Goal: Task Accomplishment & Management: Complete application form

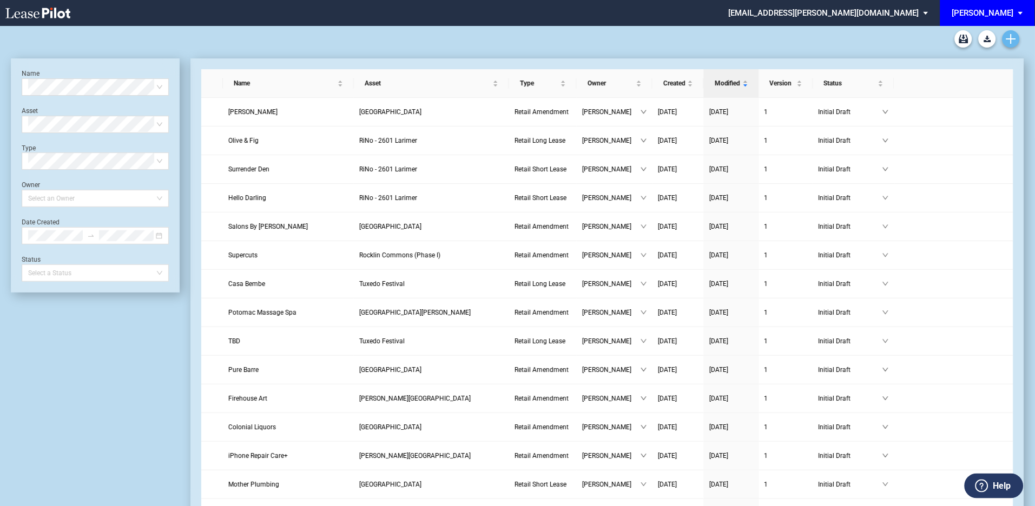
click at [1009, 39] on use "Create new document" at bounding box center [1011, 39] width 10 height 10
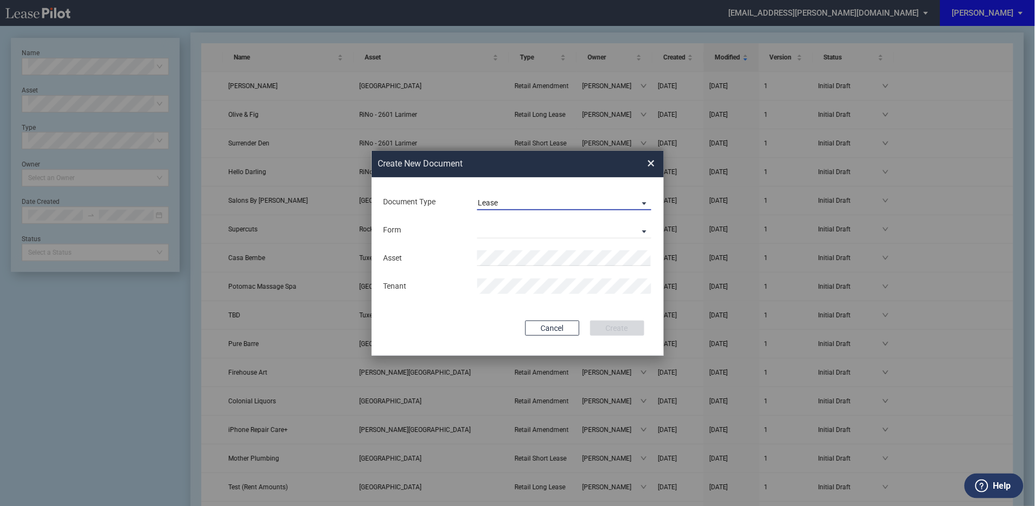
click at [643, 201] on span "Document Type: \aLease\a" at bounding box center [641, 202] width 13 height 11
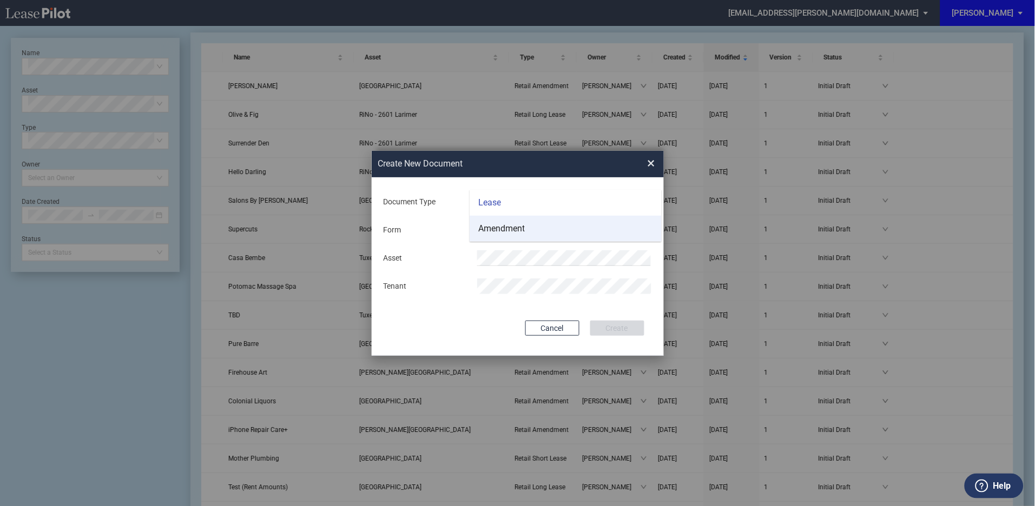
click at [490, 226] on div "Amendment" at bounding box center [501, 229] width 47 height 12
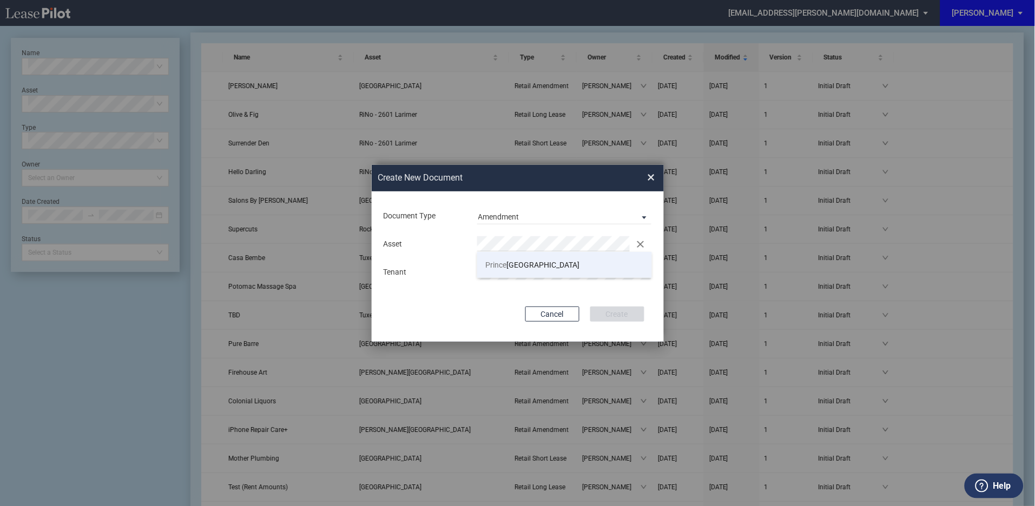
click at [576, 265] on li "Prince ton Shopping Center" at bounding box center [564, 265] width 175 height 26
click at [635, 314] on button "Create" at bounding box center [617, 314] width 54 height 15
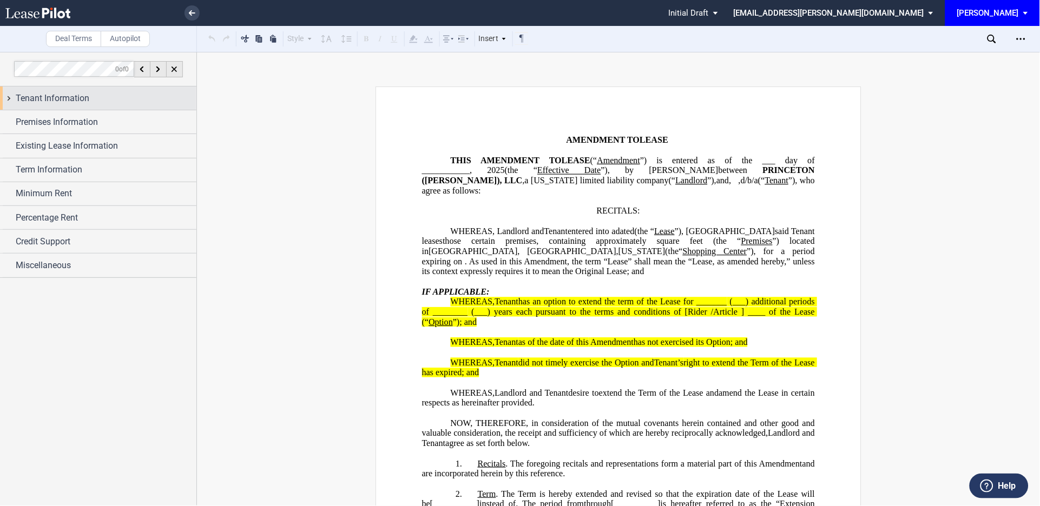
click at [9, 95] on div "Tenant Information" at bounding box center [98, 98] width 196 height 23
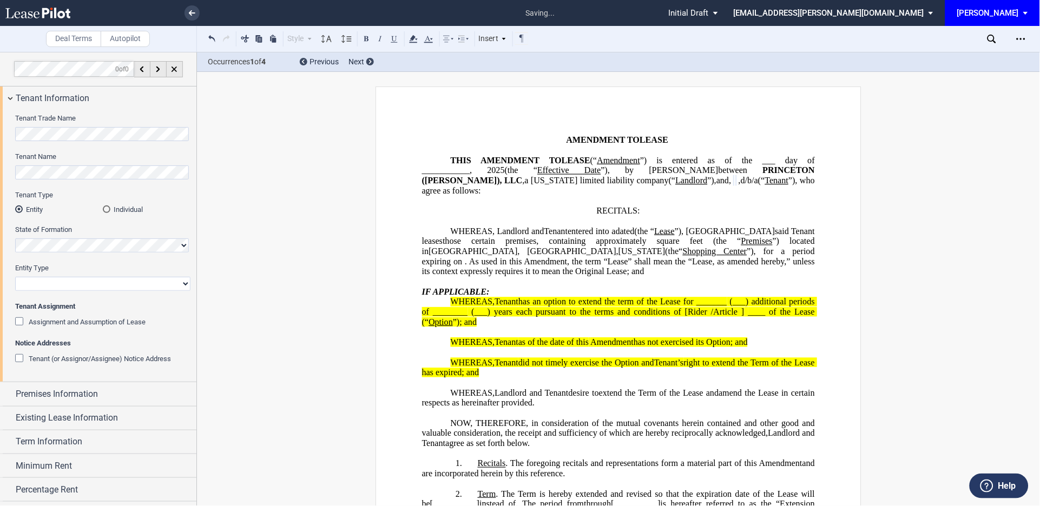
click at [77, 284] on select "Corporation Limited Liability Company General Partnership Limited Partnership O…" at bounding box center [102, 284] width 175 height 14
select select "limited liability company"
click at [15, 277] on select "Corporation Limited Liability Company General Partnership Limited Partnership O…" at bounding box center [102, 284] width 175 height 14
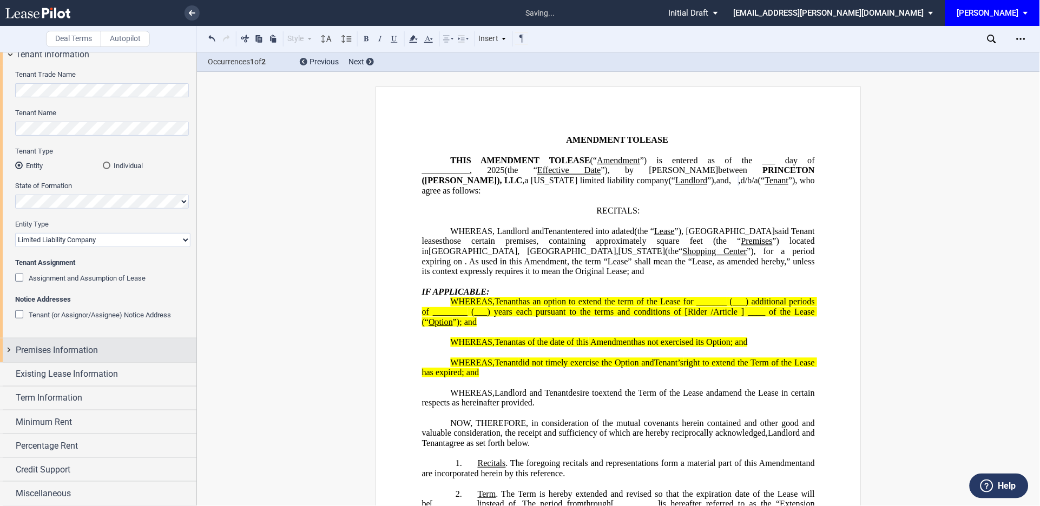
click at [11, 349] on div "Premises Information" at bounding box center [98, 350] width 196 height 23
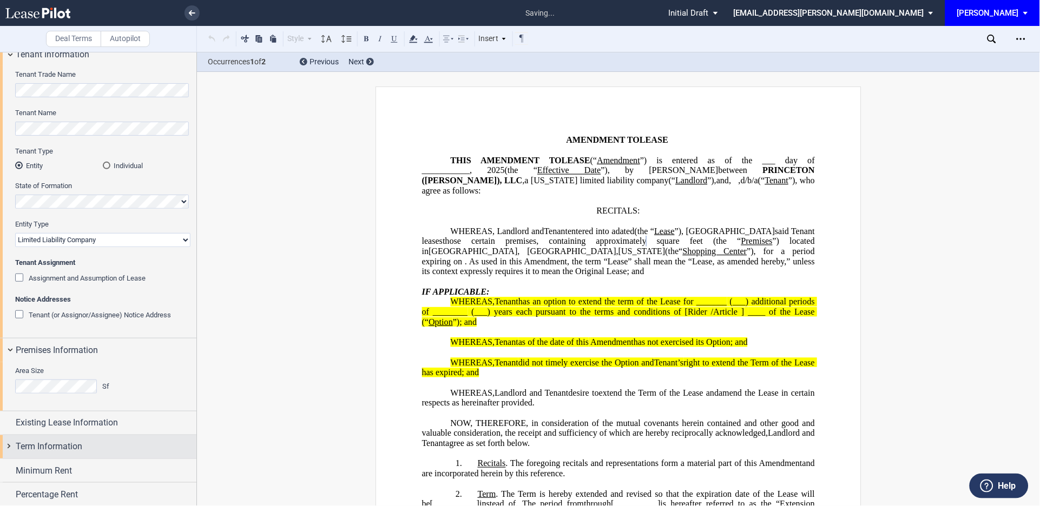
scroll to position [93, 0]
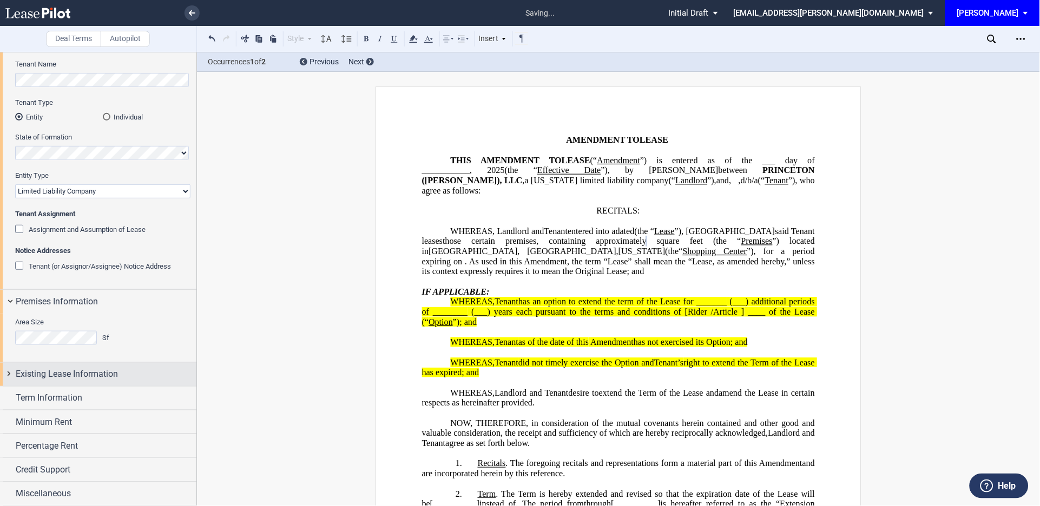
click at [9, 373] on div "Existing Lease Information" at bounding box center [98, 374] width 196 height 23
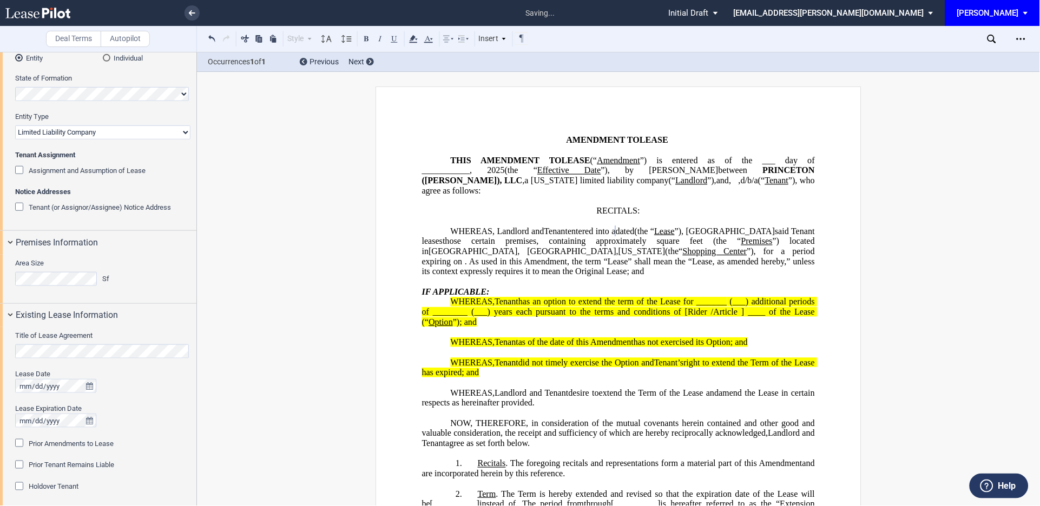
scroll to position [173, 0]
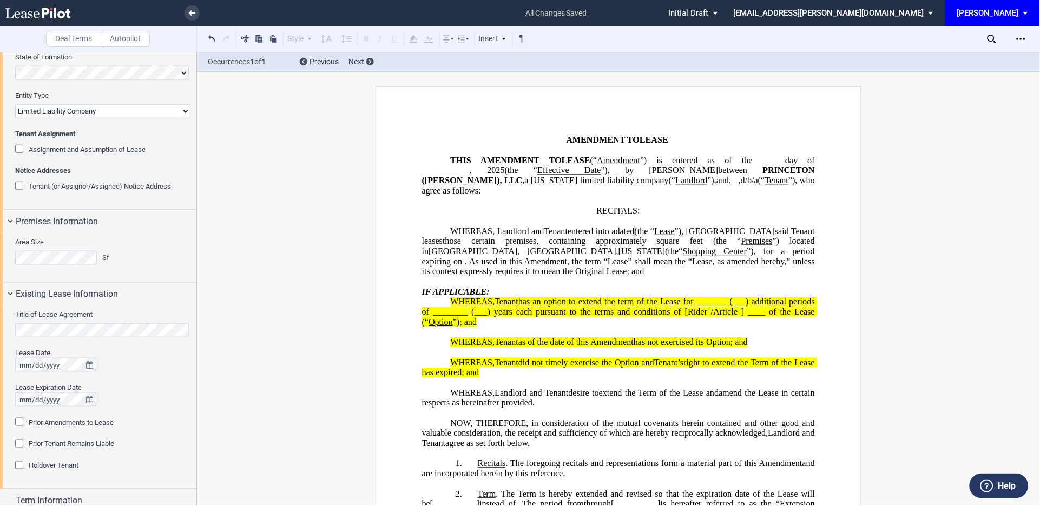
click at [15, 423] on div "Prior Amendments to Lease" at bounding box center [20, 423] width 11 height 11
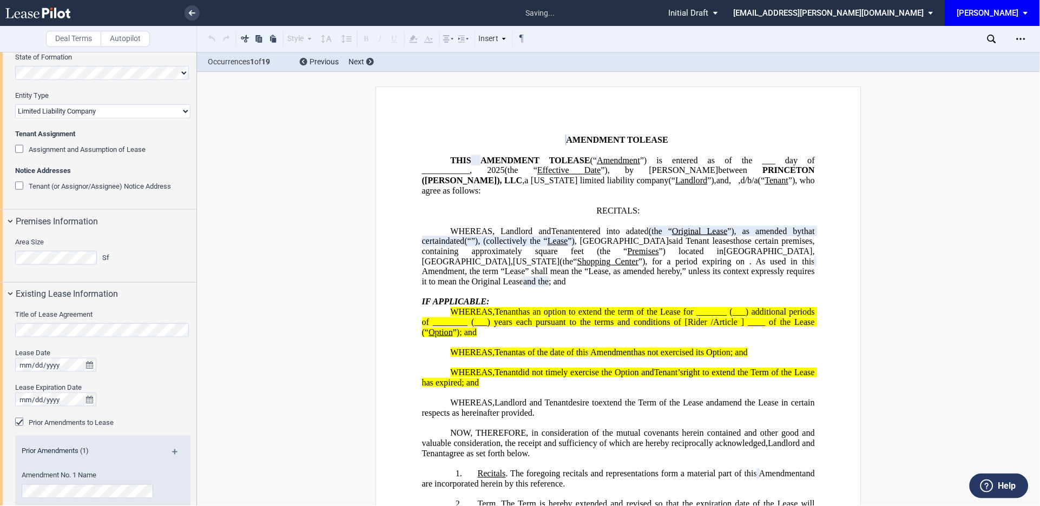
click at [173, 453] on md-icon at bounding box center [179, 456] width 15 height 13
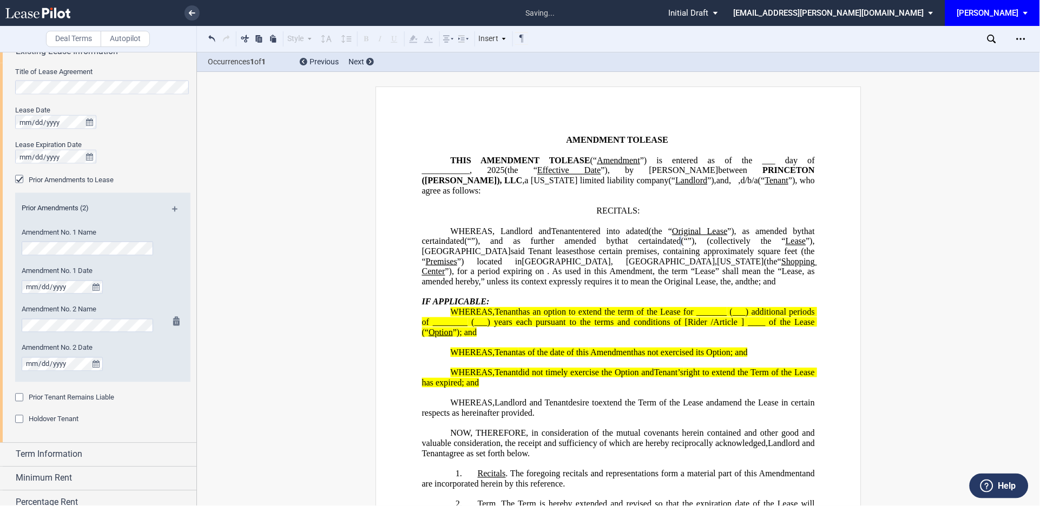
scroll to position [472, 0]
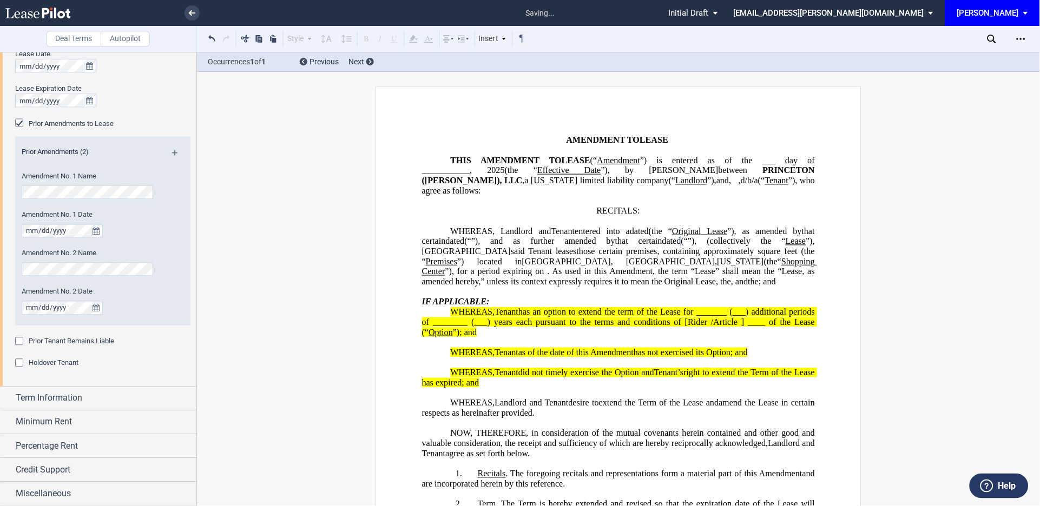
click at [141, 360] on div "Holdover Tenant" at bounding box center [102, 364] width 175 height 11
click at [8, 397] on div "Term Information" at bounding box center [98, 398] width 196 height 23
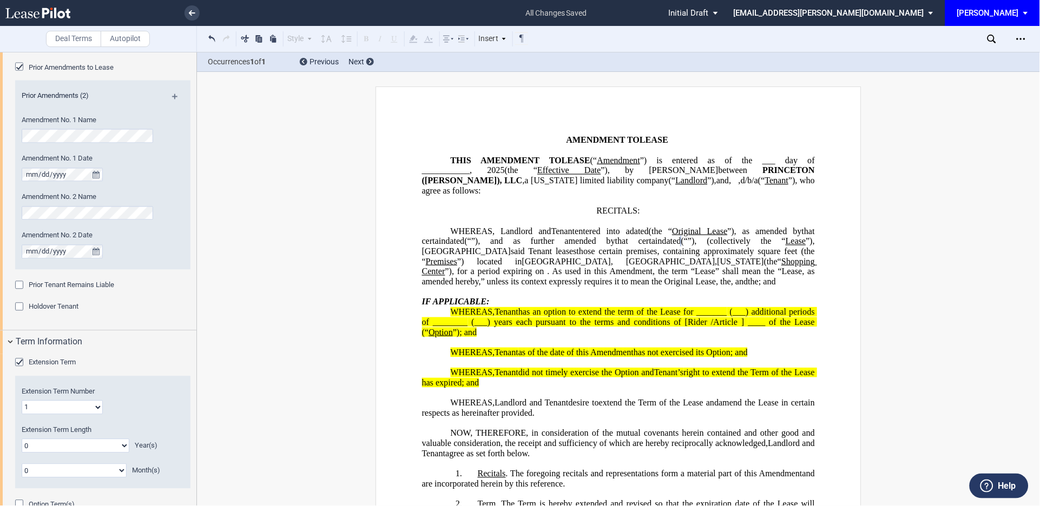
scroll to position [552, 0]
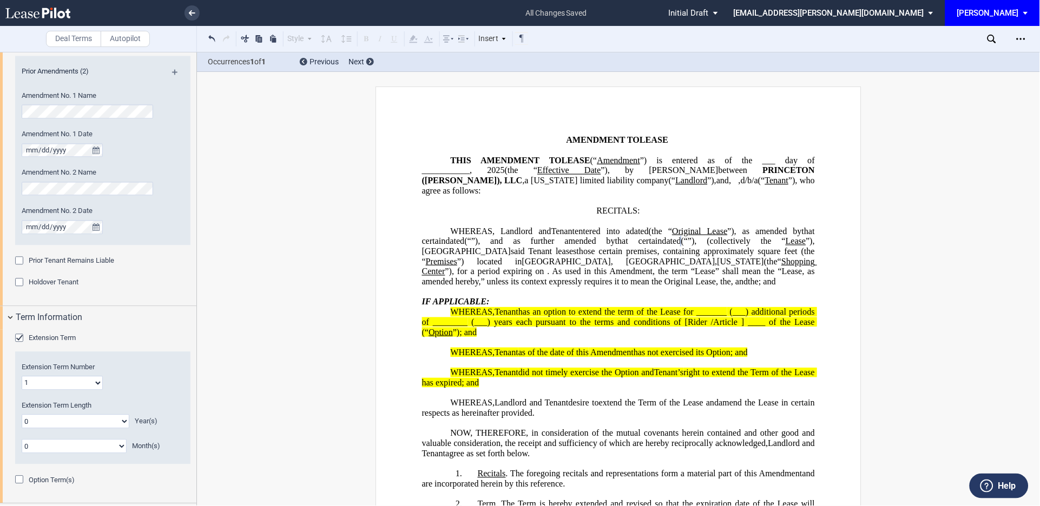
click at [117, 423] on select "0 1 2 3 4 5 6 7 8 9 10 11 12 13 14 15 16 17 18 19 20" at bounding box center [76, 422] width 108 height 14
select select "number:10"
click at [22, 415] on select "0 1 2 3 4 5 6 7 8 9 10 11 12 13 14 15 16 17 18 19 20" at bounding box center [76, 422] width 108 height 14
click at [63, 279] on span "Holdover Tenant" at bounding box center [54, 283] width 50 height 8
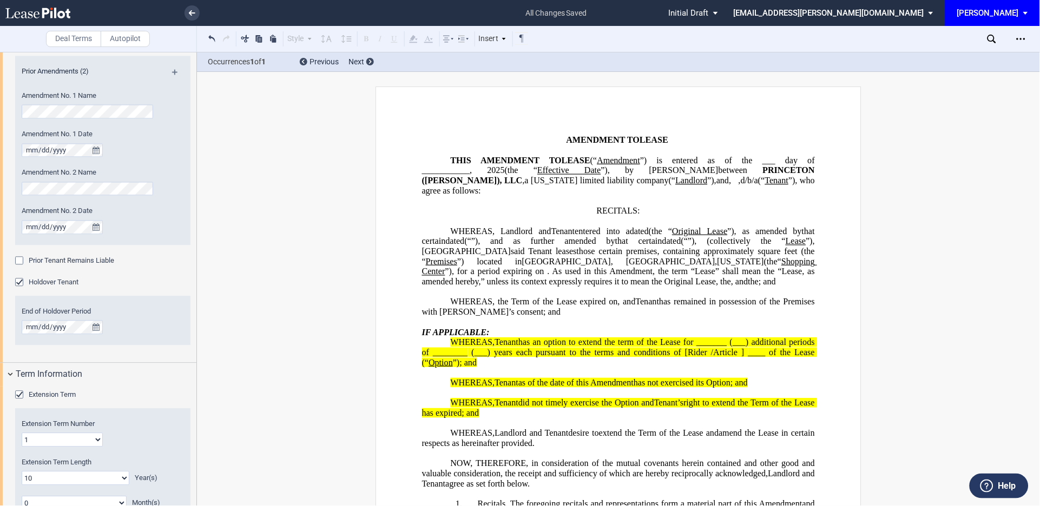
scroll to position [160, 0]
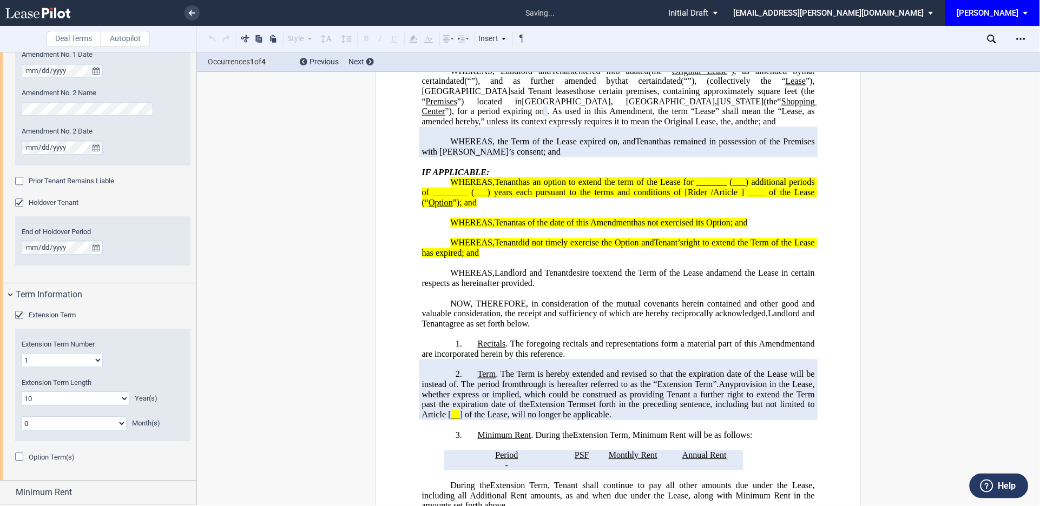
click at [17, 458] on div "Option Term(s)" at bounding box center [20, 458] width 11 height 11
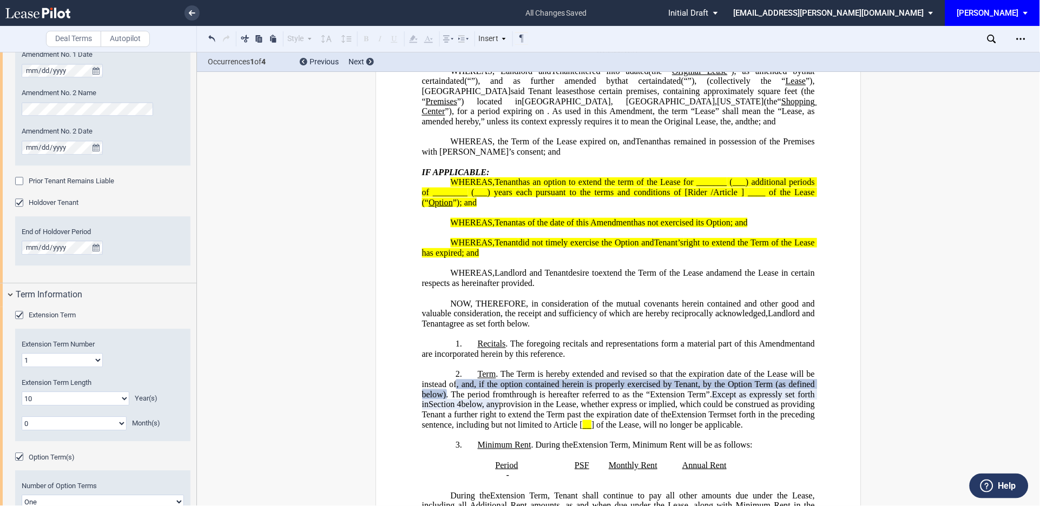
click at [17, 458] on div "Option Term(s)" at bounding box center [20, 458] width 11 height 11
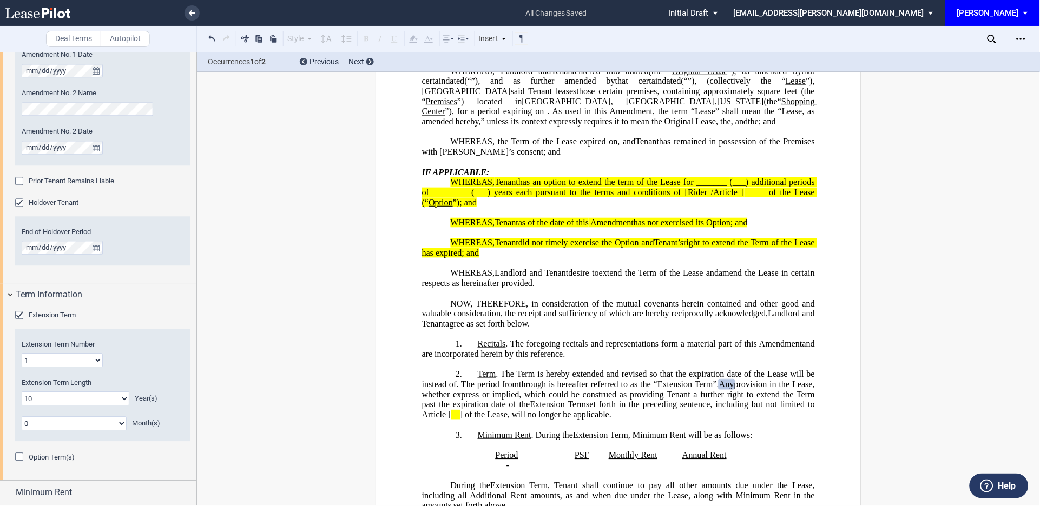
scroll to position [703, 0]
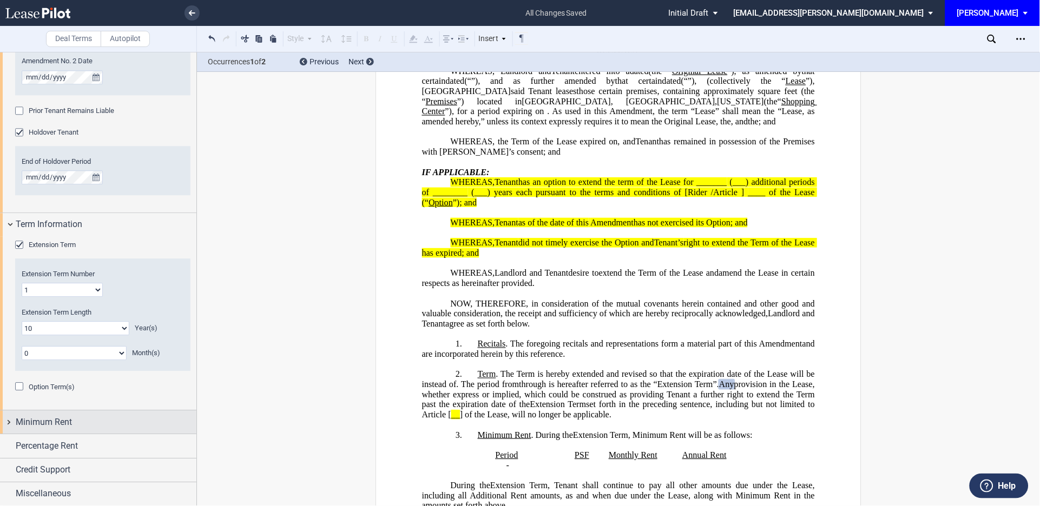
click at [6, 419] on div "Minimum Rent" at bounding box center [98, 422] width 196 height 23
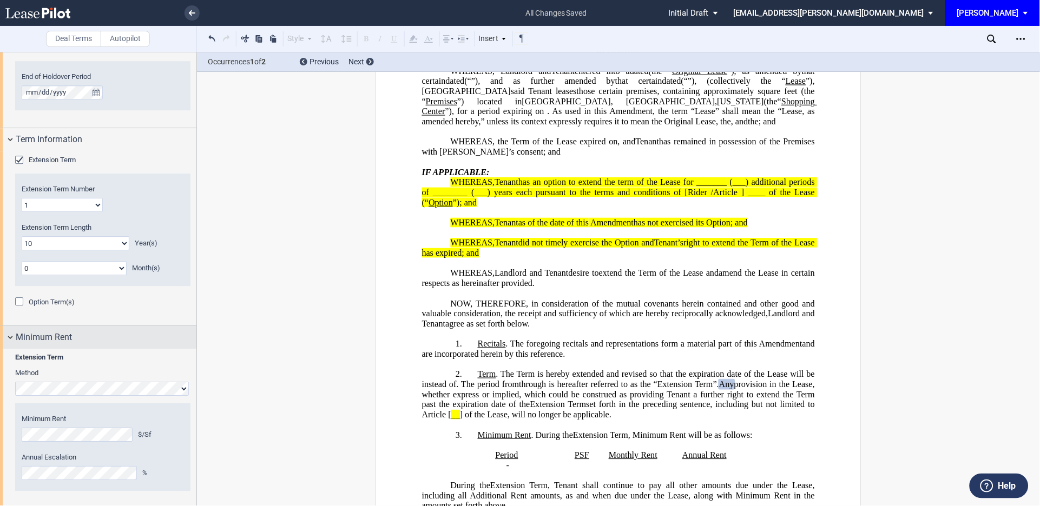
scroll to position [862, 0]
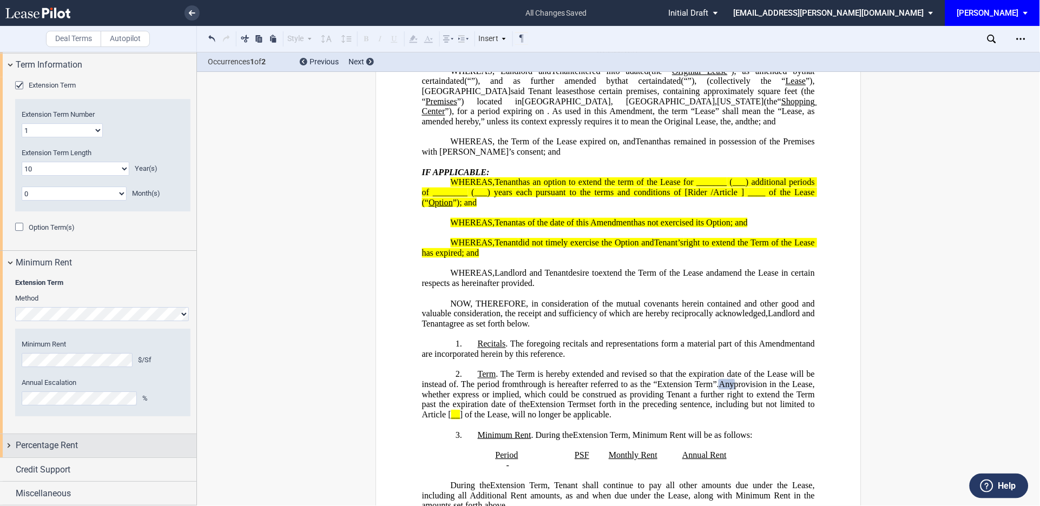
click at [9, 444] on div "Percentage Rent" at bounding box center [98, 445] width 196 height 23
click at [24, 465] on div "Tenant Pays Percentage Rent" at bounding box center [20, 467] width 11 height 11
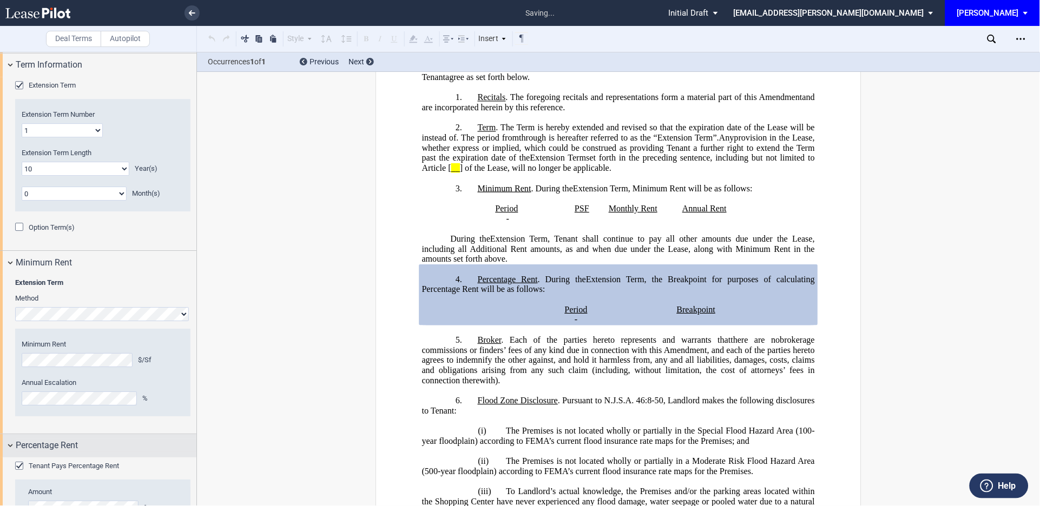
scroll to position [942, 0]
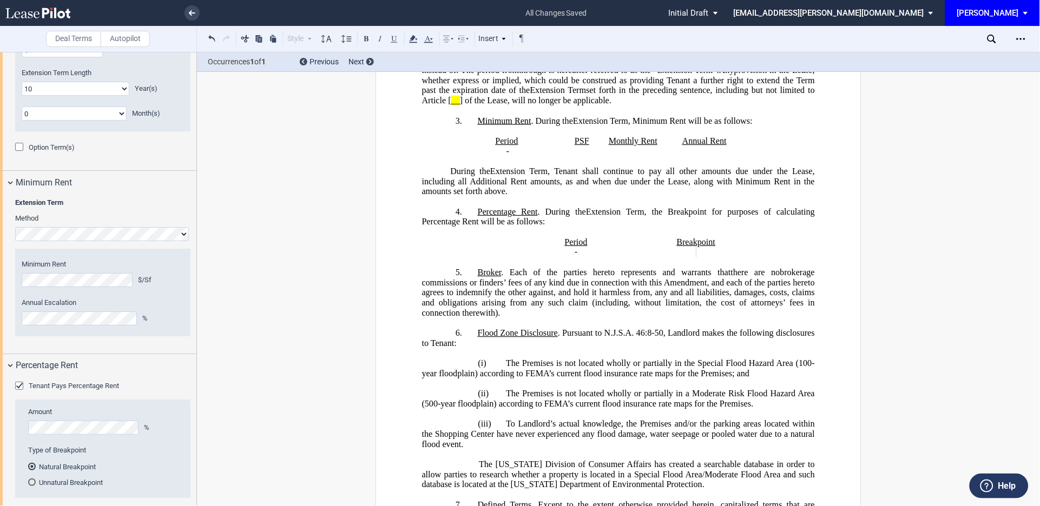
click at [444, 167] on p "﻿" at bounding box center [618, 162] width 393 height 10
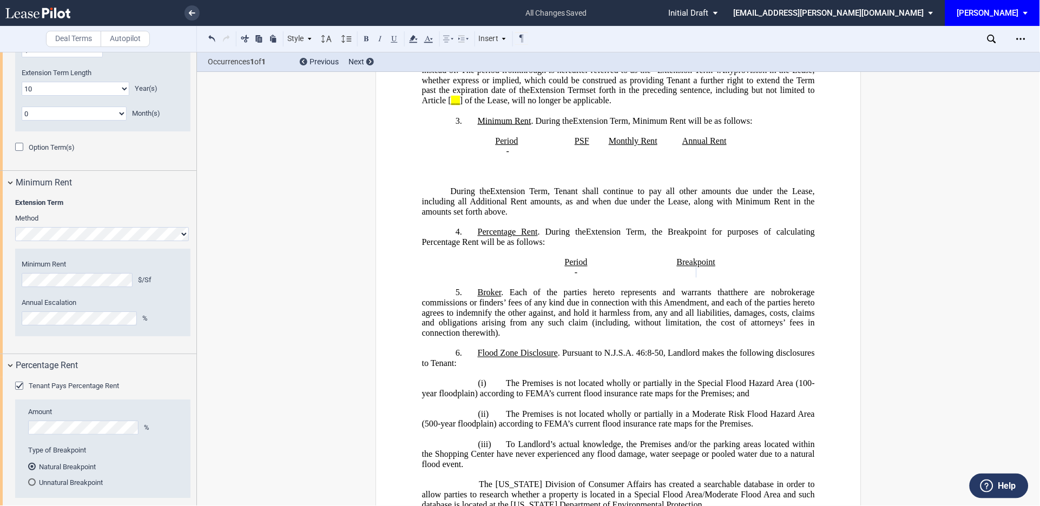
scroll to position [485, 0]
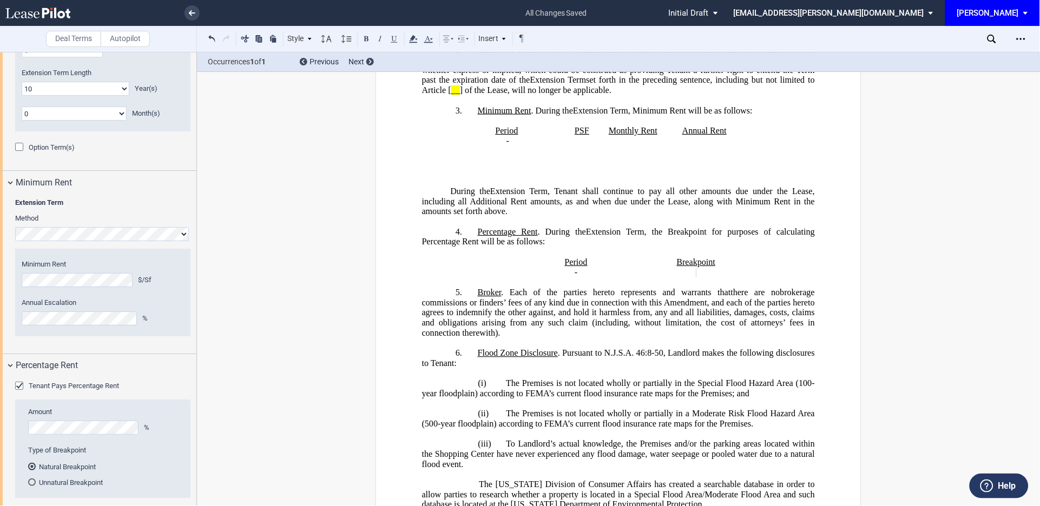
drag, startPoint x: 425, startPoint y: 187, endPoint x: 413, endPoint y: 193, distance: 13.3
click at [627, 67] on div "Occurrences 1 of 1 Previous Next" at bounding box center [618, 61] width 843 height 19
click at [1025, 36] on icon "Open Lease options menu" at bounding box center [1021, 39] width 9 height 9
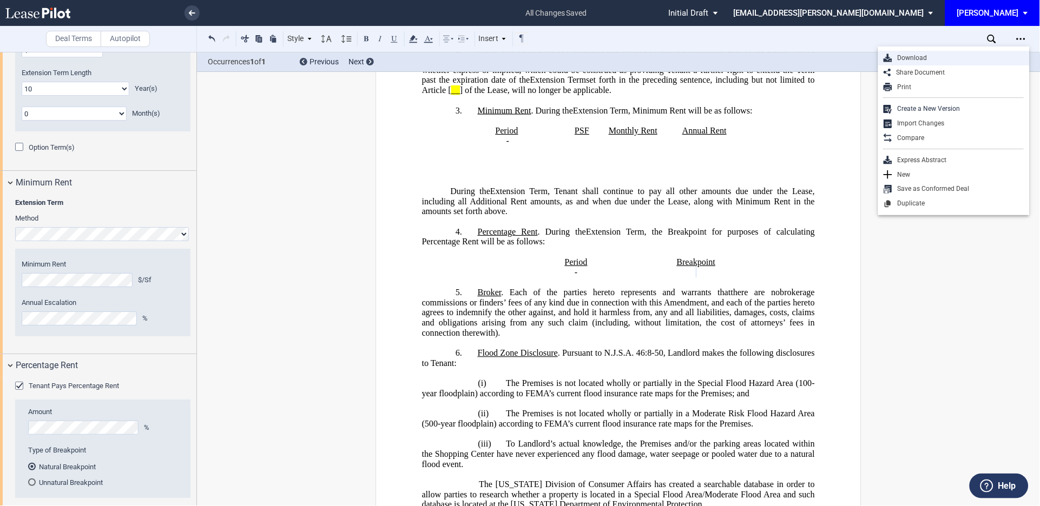
click at [907, 54] on div "Download" at bounding box center [958, 58] width 132 height 9
click at [907, 54] on div "Occurrences 1 of 1 Previous Next" at bounding box center [618, 61] width 843 height 19
